Goal: Transaction & Acquisition: Obtain resource

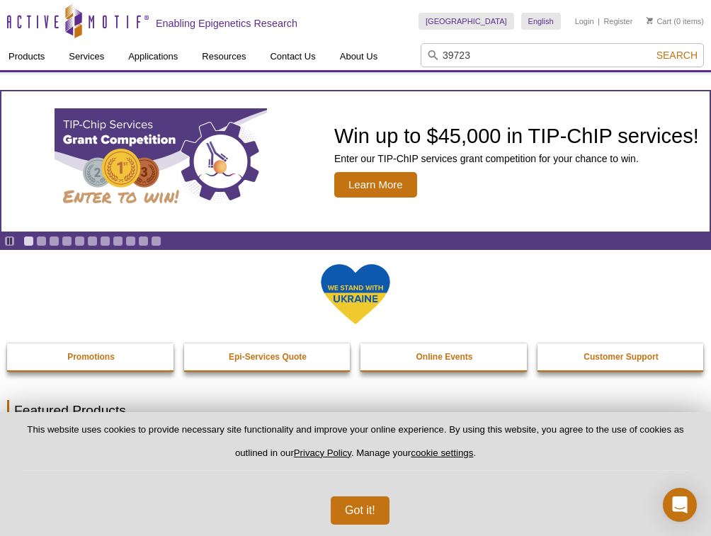
type input "39723"
click at [652, 49] on button "Search" at bounding box center [677, 55] width 50 height 13
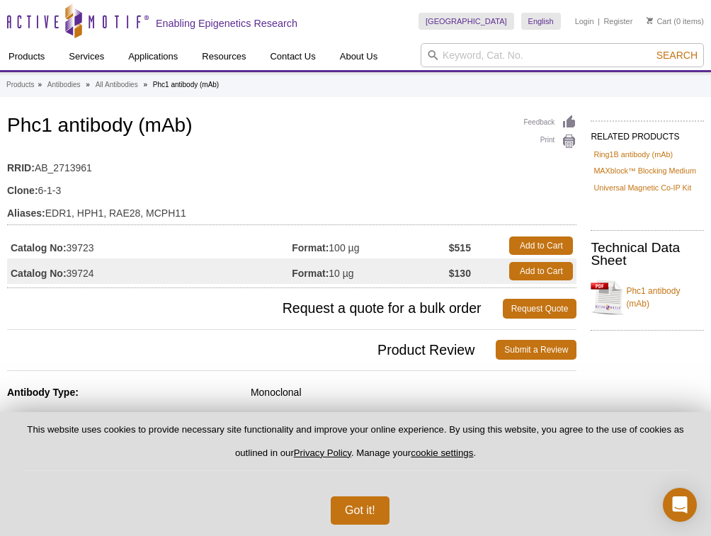
click at [224, 297] on h3 "Request a quote for a bulk order Request Quote" at bounding box center [291, 309] width 569 height 34
click at [40, 460] on p "This website uses cookies to provide necessary site functionality and improve y…" at bounding box center [356, 446] width 666 height 47
